Goal: Task Accomplishment & Management: Complete application form

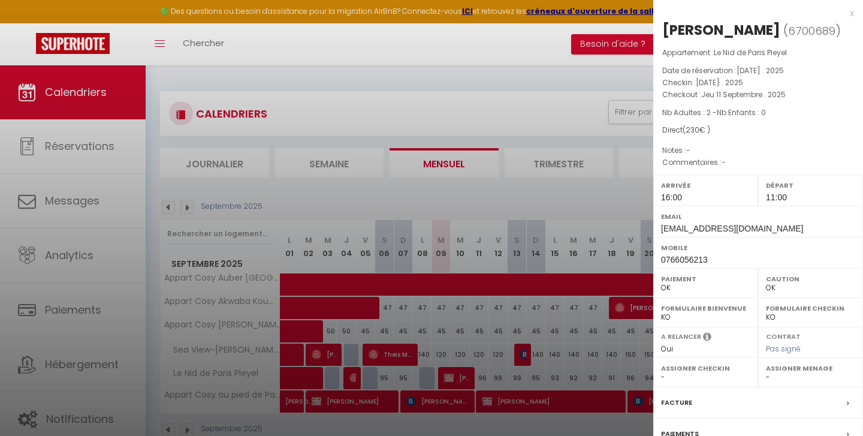
select select "0"
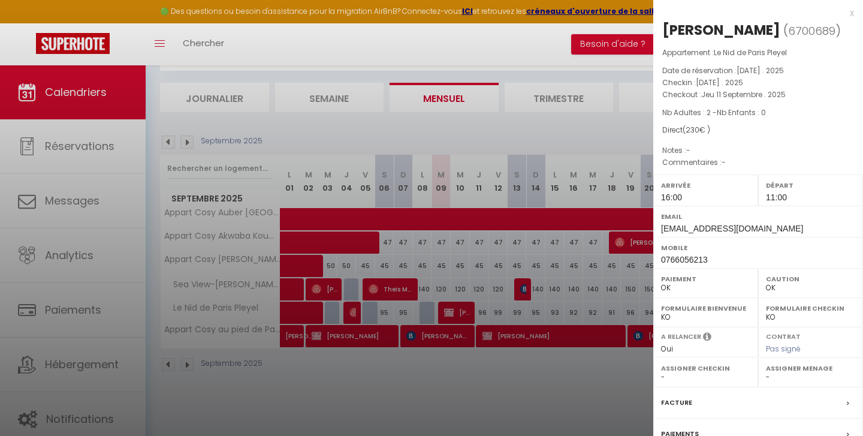
scroll to position [65, 0]
click at [497, 68] on div at bounding box center [431, 218] width 863 height 436
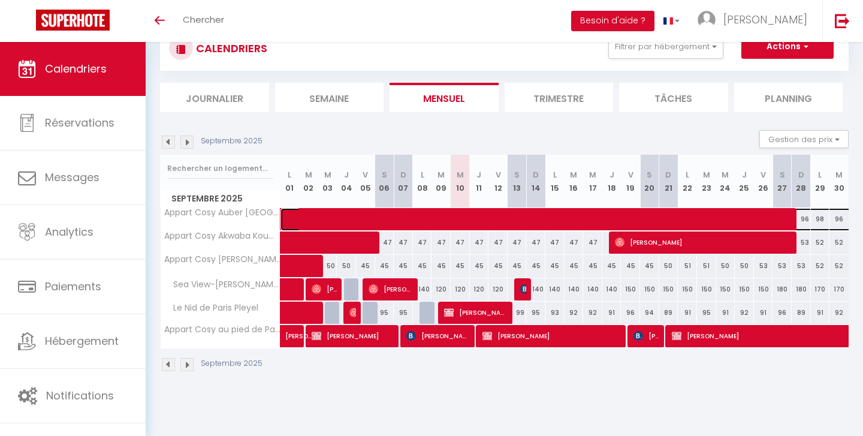
click at [498, 217] on span at bounding box center [665, 219] width 744 height 23
select select "OK"
select select "KO"
select select "0"
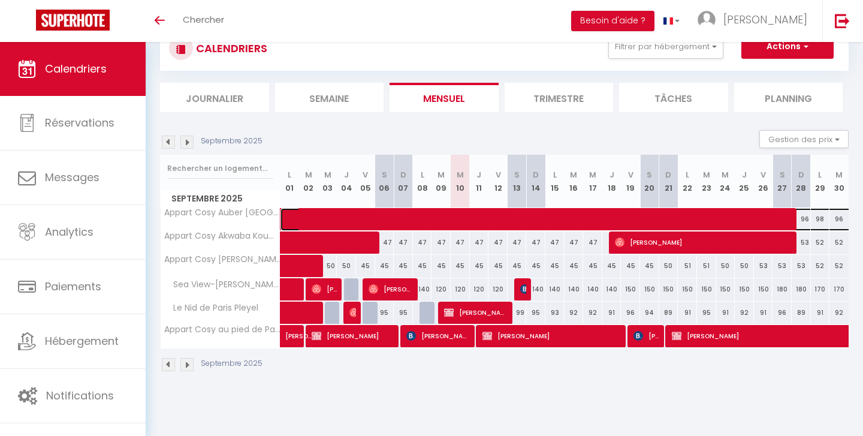
select select "1"
select select
click at [498, 217] on div at bounding box center [431, 218] width 863 height 436
click at [498, 217] on span at bounding box center [665, 219] width 744 height 23
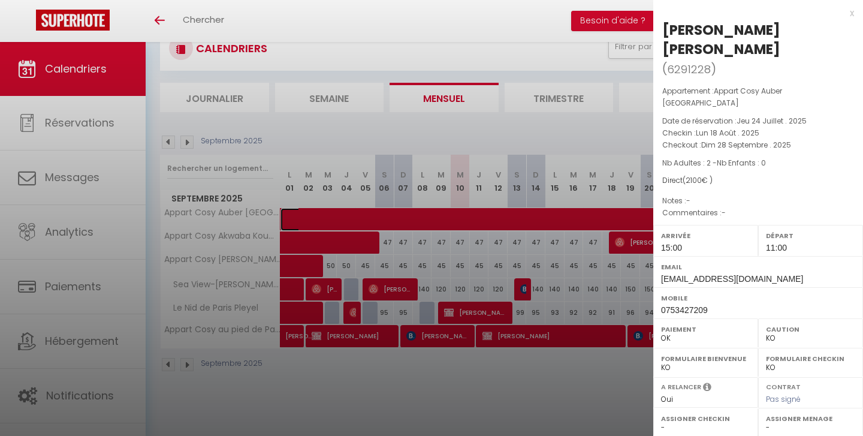
scroll to position [142, 0]
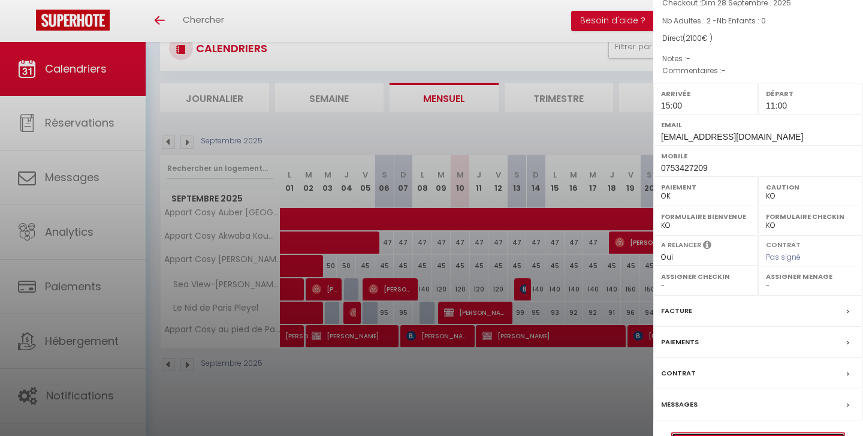
click at [770, 433] on link "Détails de la réservation" at bounding box center [758, 441] width 173 height 16
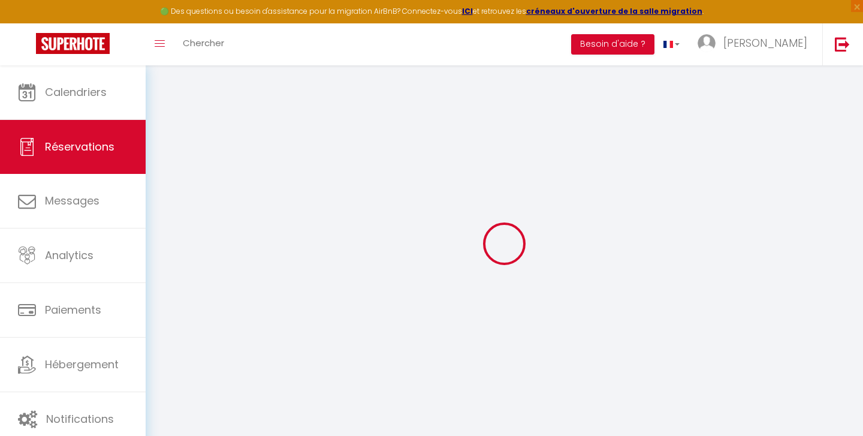
select select
checkbox input "false"
select select
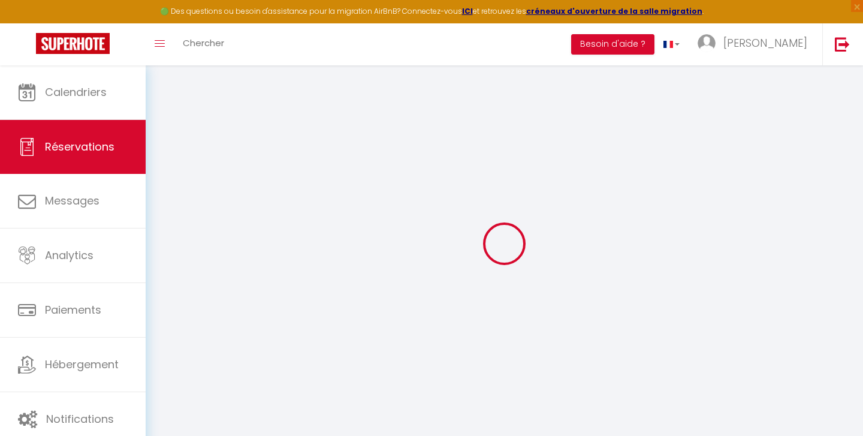
checkbox input "false"
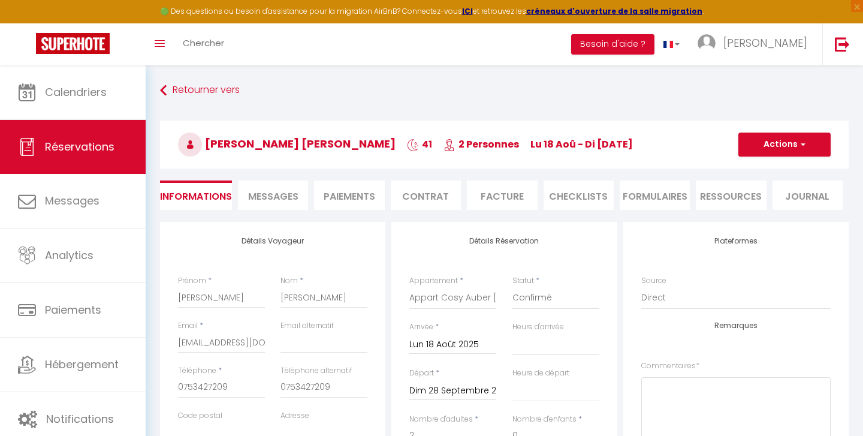
select select
checkbox input "false"
select select
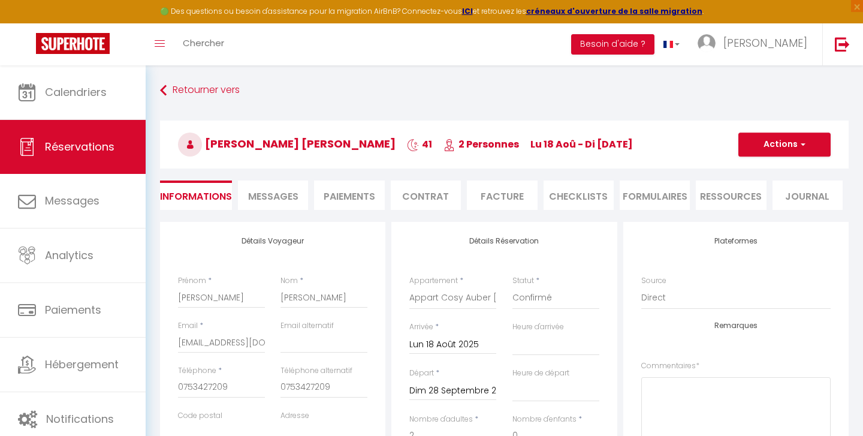
checkbox input "false"
select select "15:00"
select select "11:00"
click at [803, 142] on span "button" at bounding box center [800, 144] width 7 height 11
click at [764, 188] on link "Dupliquer" at bounding box center [772, 187] width 95 height 16
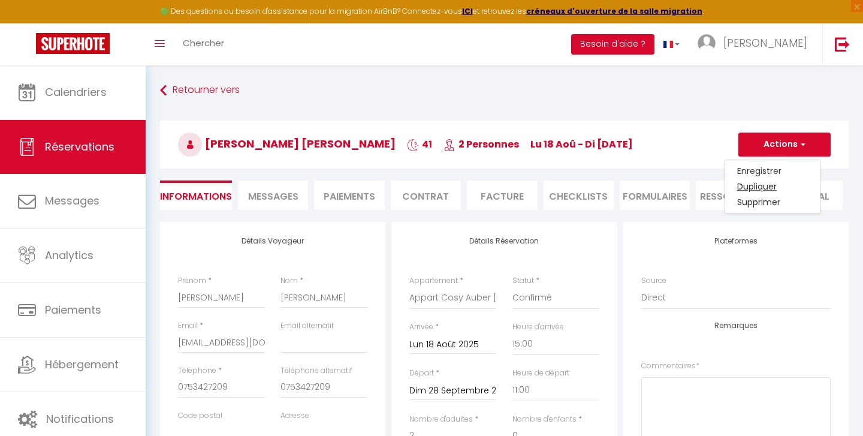
select select
checkbox input "false"
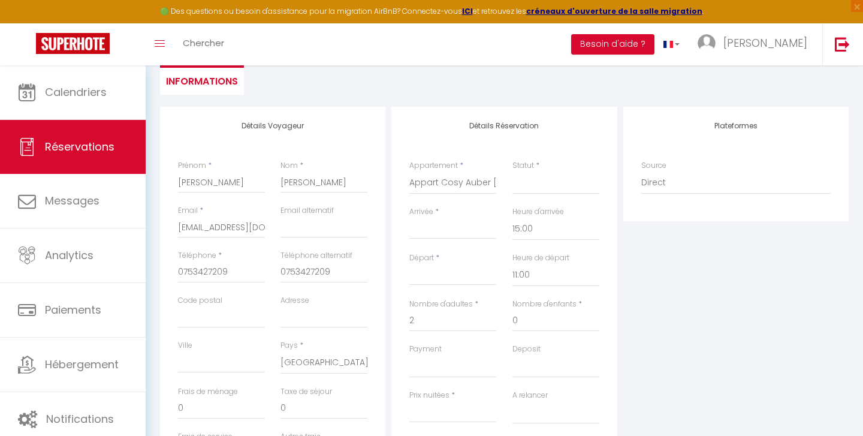
scroll to position [116, 0]
click at [520, 177] on select "Confirmé Non Confirmé Annulé Annulé par le voyageur No Show Request" at bounding box center [555, 181] width 87 height 23
select select "1"
select select
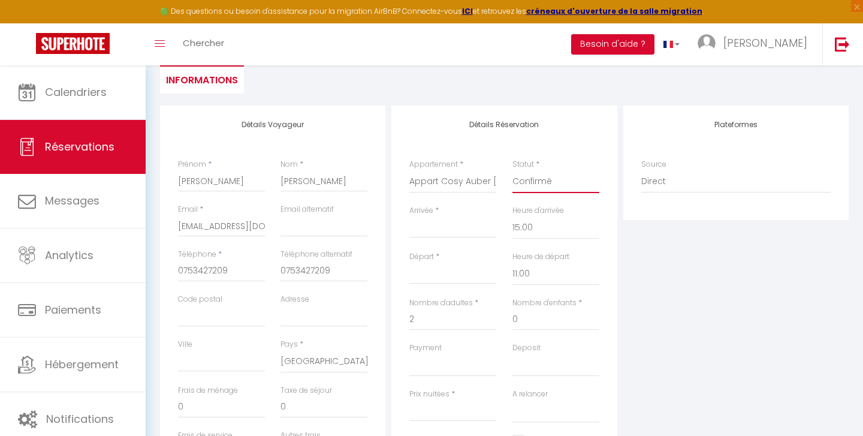
select select
checkbox input "false"
click at [428, 224] on input "Arrivée" at bounding box center [452, 228] width 87 height 16
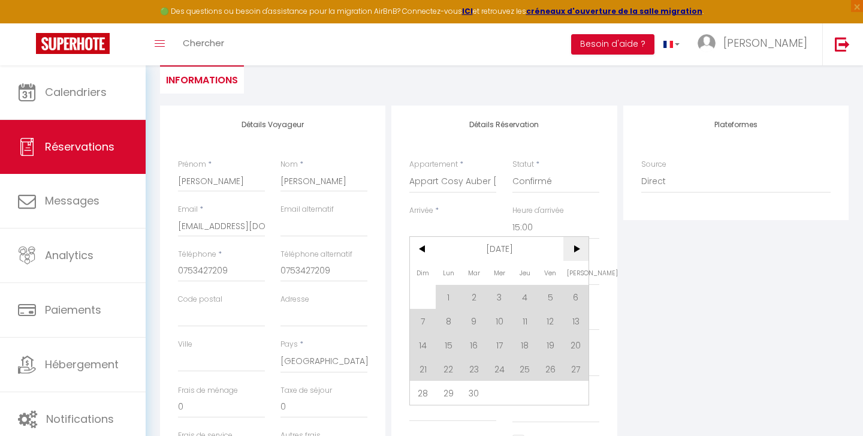
click at [575, 250] on span ">" at bounding box center [576, 249] width 26 height 24
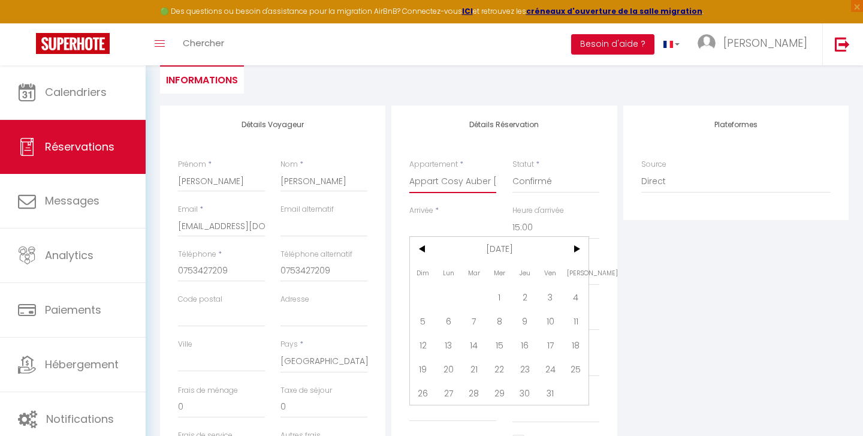
click at [461, 181] on select "Appart Cosy Auber Porte de Paris Appart Cosy au pied de Paris La Defense Appart…" at bounding box center [452, 181] width 87 height 23
select select "75237"
select select
type input "0"
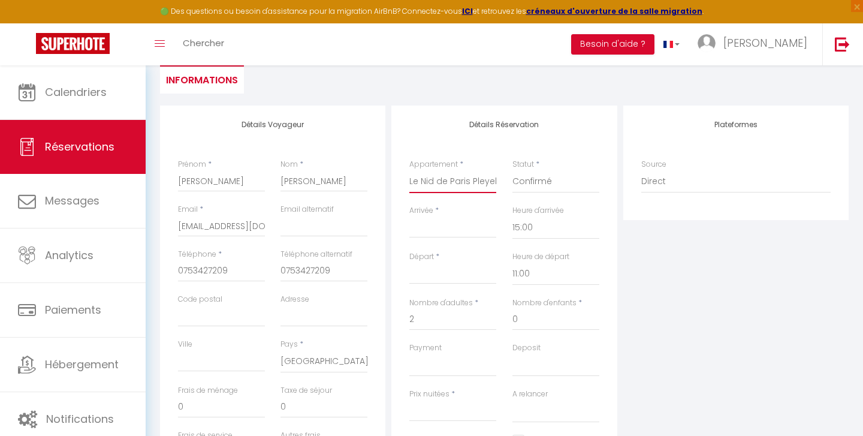
select select
checkbox input "false"
click at [440, 222] on input "Arrivée" at bounding box center [452, 228] width 87 height 16
select select
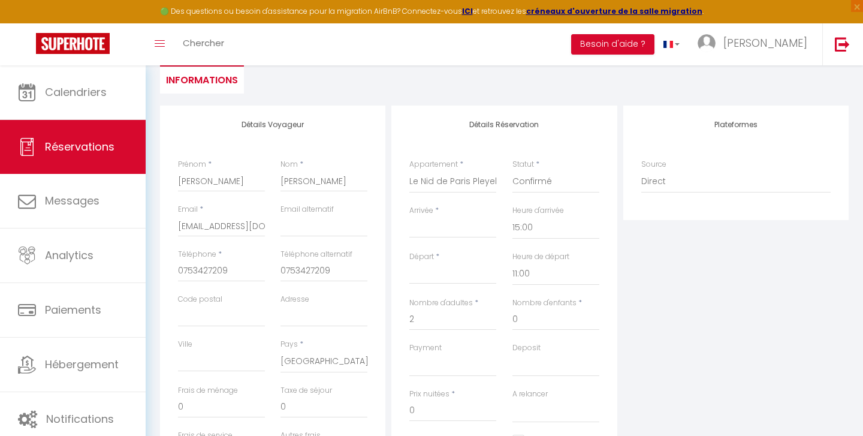
select select
checkbox input "false"
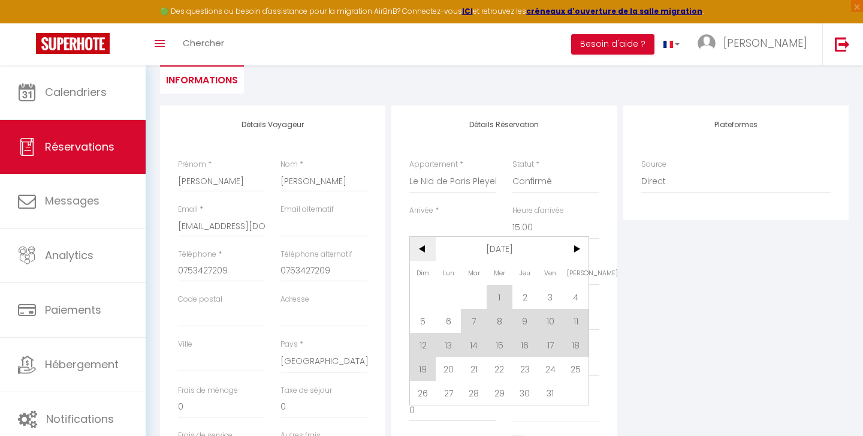
click at [424, 249] on span "<" at bounding box center [423, 249] width 26 height 24
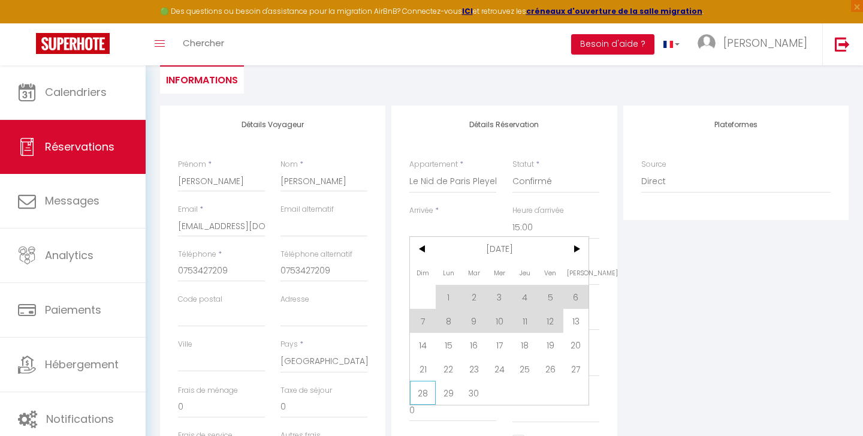
click at [422, 389] on span "28" at bounding box center [423, 392] width 26 height 24
type input "Dim 28 Septembre 2025"
type input "Lun 29 Septembre 2025"
select select
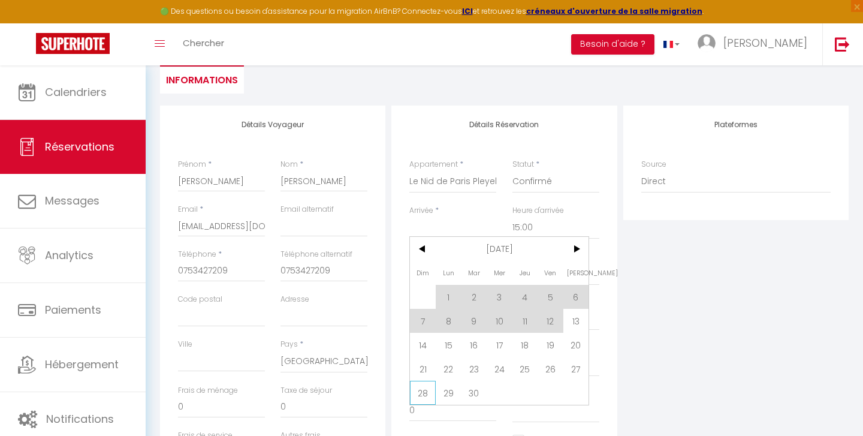
select select
checkbox input "false"
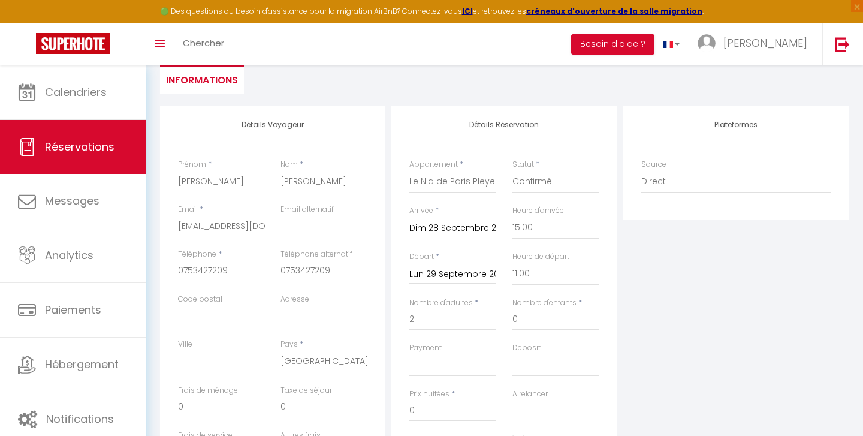
type input "50"
select select
type input "89"
select select
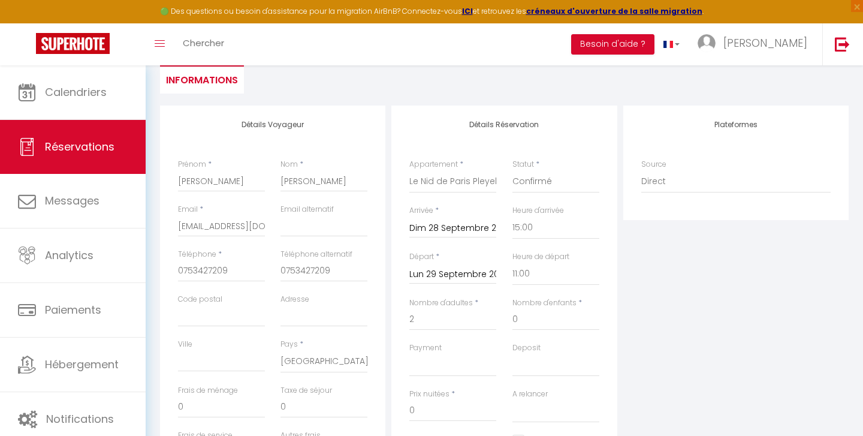
checkbox input "false"
click at [422, 389] on label "Prix nuitées" at bounding box center [429, 393] width 40 height 11
click at [422, 400] on input "89" at bounding box center [452, 411] width 87 height 22
click at [419, 276] on input "Lun 29 Septembre 2025" at bounding box center [452, 275] width 87 height 16
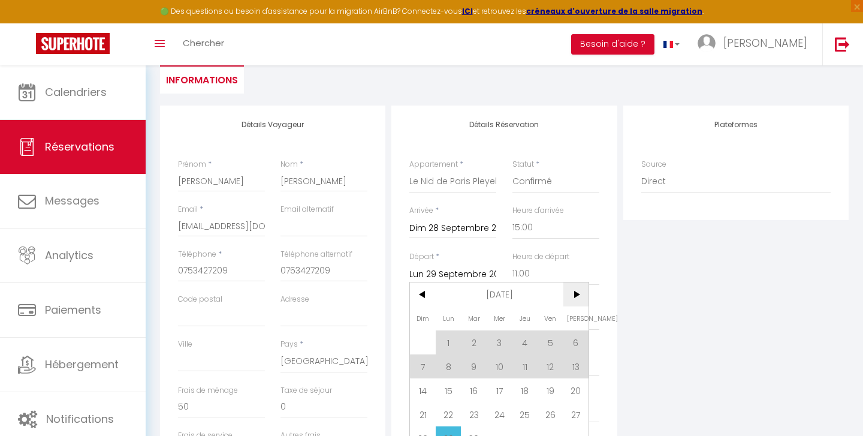
click at [577, 295] on span ">" at bounding box center [576, 294] width 26 height 24
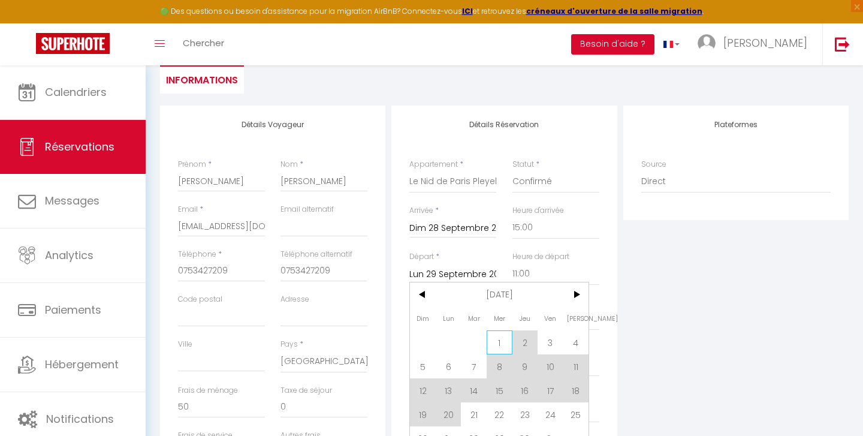
click at [500, 342] on span "1" at bounding box center [499, 342] width 26 height 24
type input "Mer 01 Octobre 2025"
select select
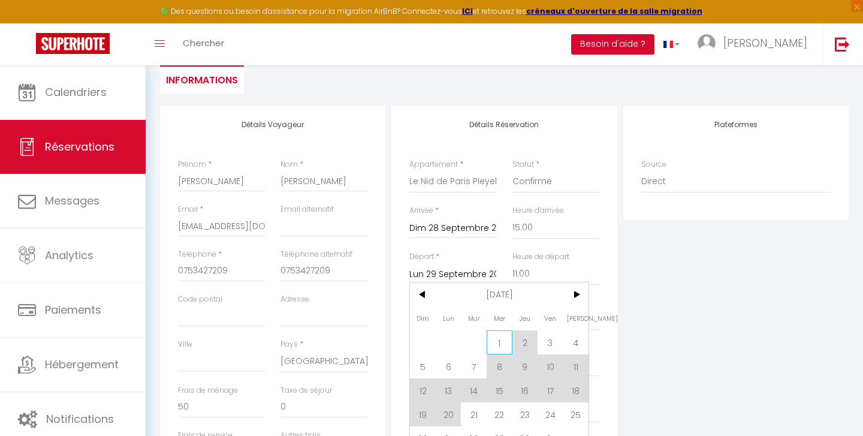
checkbox input "false"
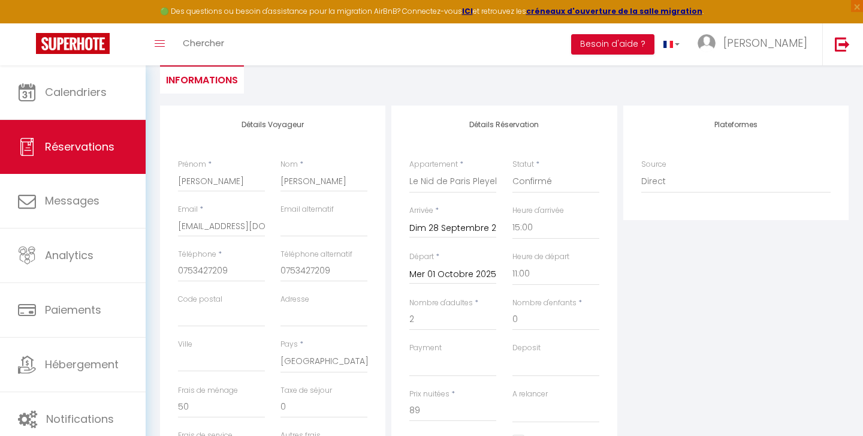
select select
type input "272"
select select
checkbox input "false"
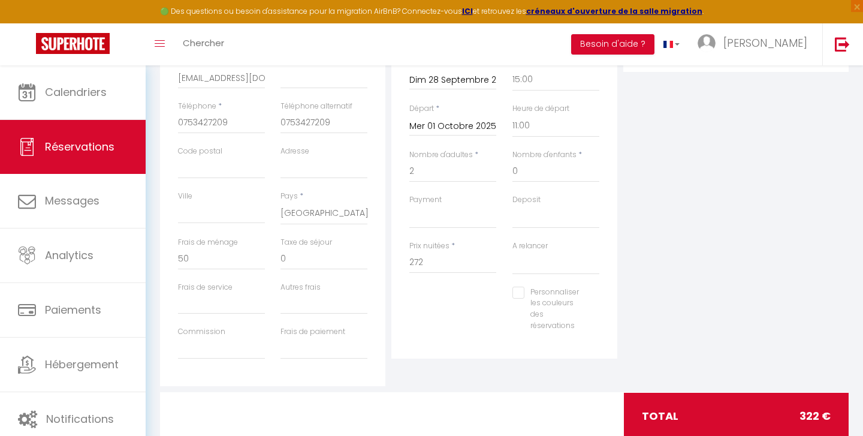
scroll to position [262, 0]
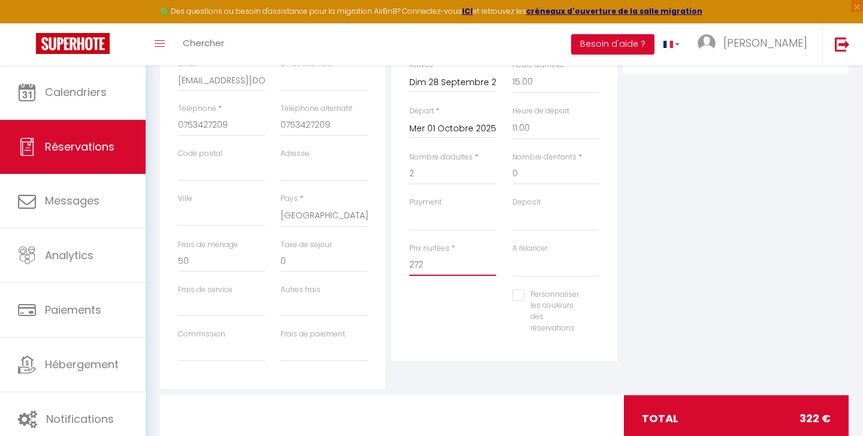
click at [421, 267] on input "272" at bounding box center [452, 265] width 87 height 22
type input "410"
click at [462, 332] on div "Personnaliser les couleurs des réservations #D7092E" at bounding box center [504, 317] width 206 height 57
type input "0"
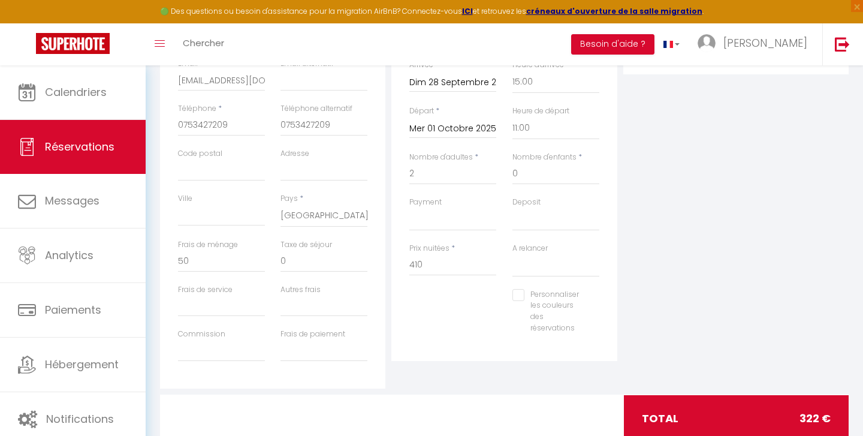
select select
checkbox input "false"
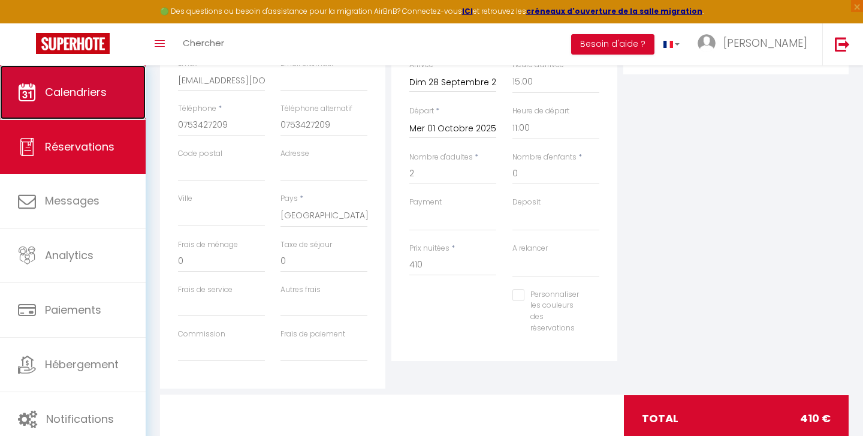
click at [76, 88] on span "Calendriers" at bounding box center [76, 91] width 62 height 15
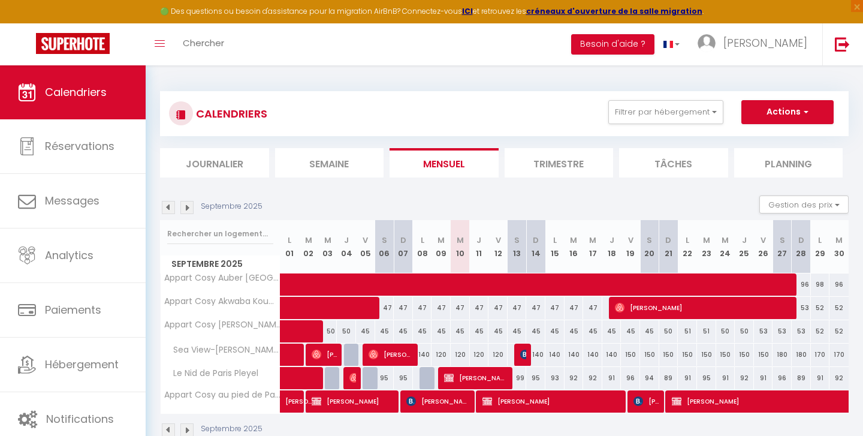
click at [187, 210] on img at bounding box center [186, 207] width 13 height 13
